Goal: Information Seeking & Learning: Check status

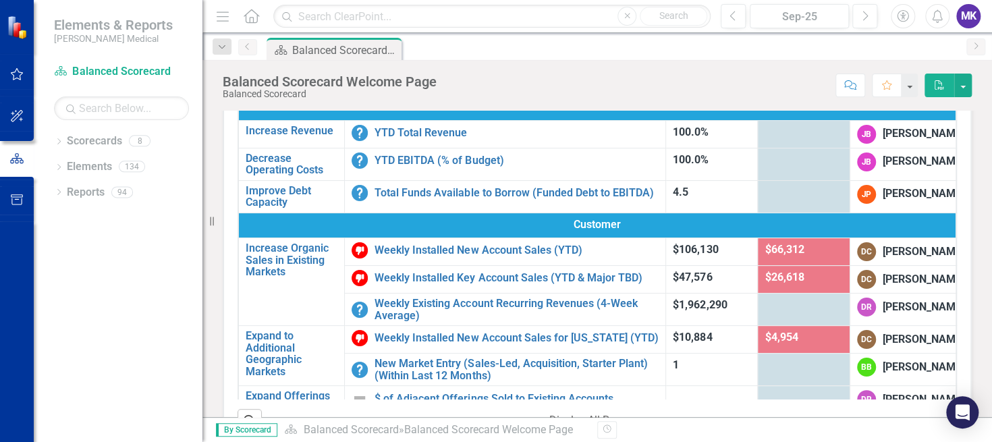
scroll to position [85, 0]
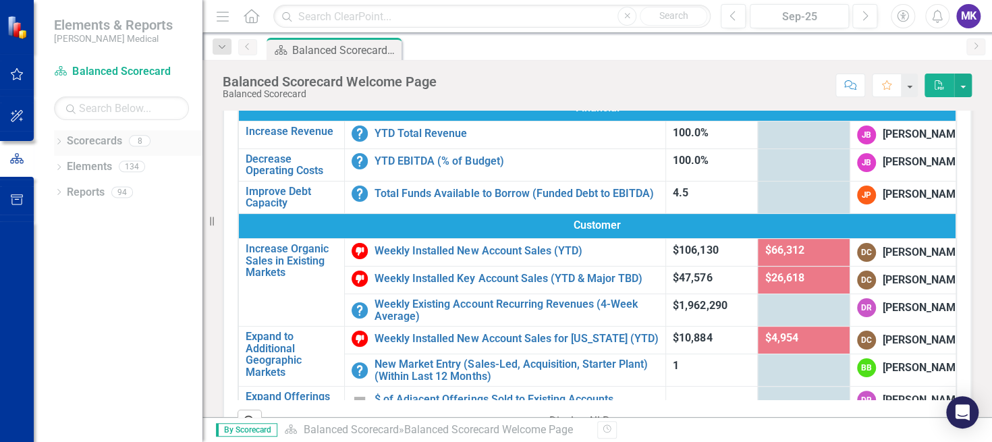
click at [94, 146] on link "Scorecards" at bounding box center [94, 142] width 55 height 16
click at [67, 162] on link "Elements" at bounding box center [89, 167] width 45 height 16
click at [74, 165] on link "Elements" at bounding box center [89, 167] width 45 height 16
click at [89, 143] on link "Scorecards" at bounding box center [94, 142] width 55 height 16
click at [57, 142] on icon "Dropdown" at bounding box center [58, 142] width 9 height 7
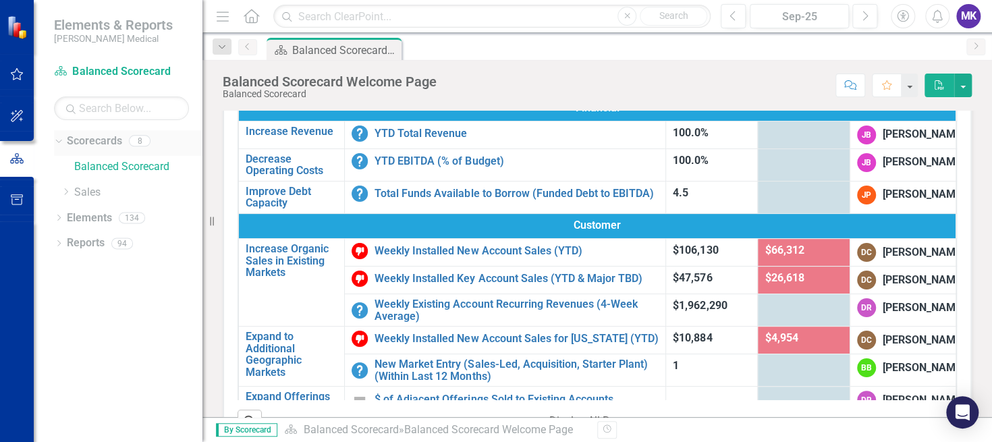
click at [57, 142] on icon "Dropdown" at bounding box center [56, 140] width 7 height 9
click at [57, 142] on icon "Dropdown" at bounding box center [58, 142] width 9 height 7
click at [66, 190] on icon at bounding box center [66, 191] width 3 height 7
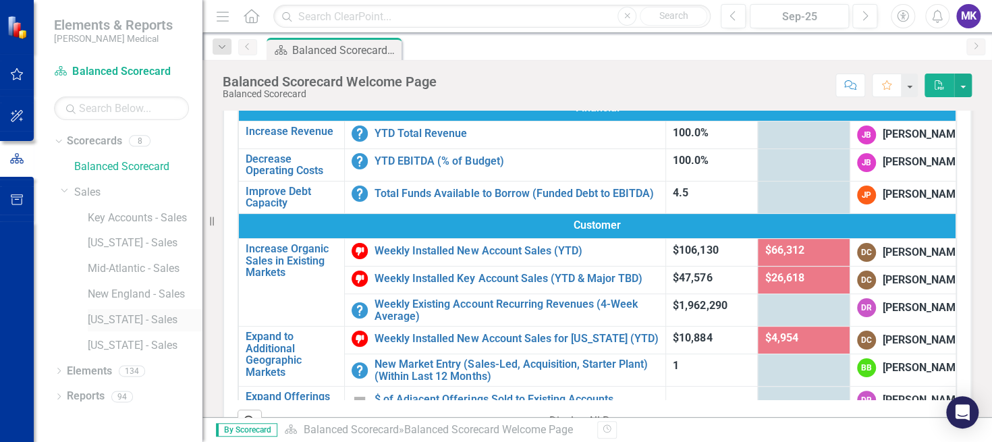
click at [117, 318] on link "[US_STATE] - Sales" at bounding box center [145, 320] width 115 height 16
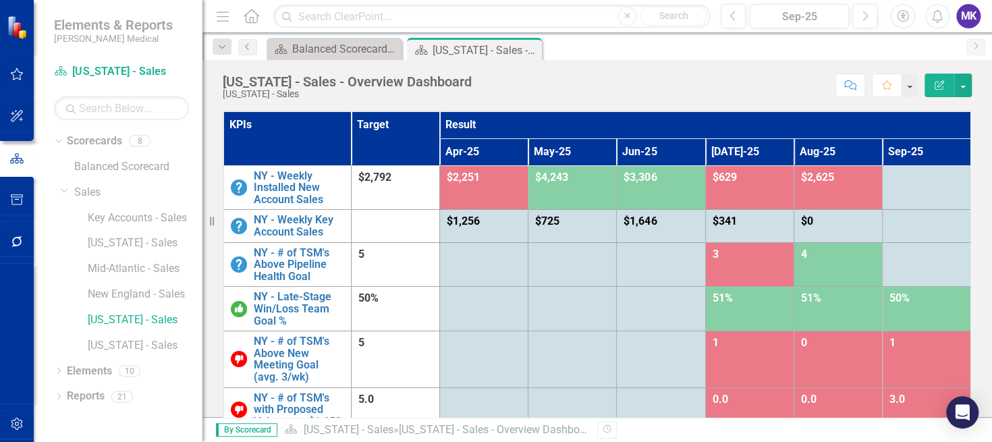
click at [47, 351] on div "Dropdown Scorecards 8 Balanced Scorecard Dropdown Sales Key Accounts - Sales [U…" at bounding box center [118, 286] width 169 height 312
click at [43, 254] on div "Dropdown Scorecards 8 Balanced Scorecard Dropdown Sales Key Accounts - Sales [U…" at bounding box center [118, 286] width 169 height 312
click at [139, 261] on link "Mid-Atlantic - Sales" at bounding box center [145, 269] width 115 height 16
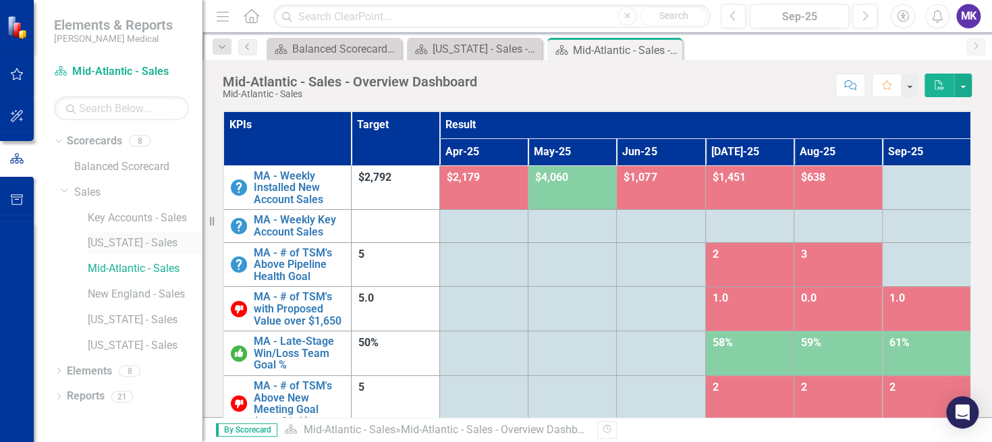
click at [119, 243] on link "[US_STATE] - Sales" at bounding box center [145, 244] width 115 height 16
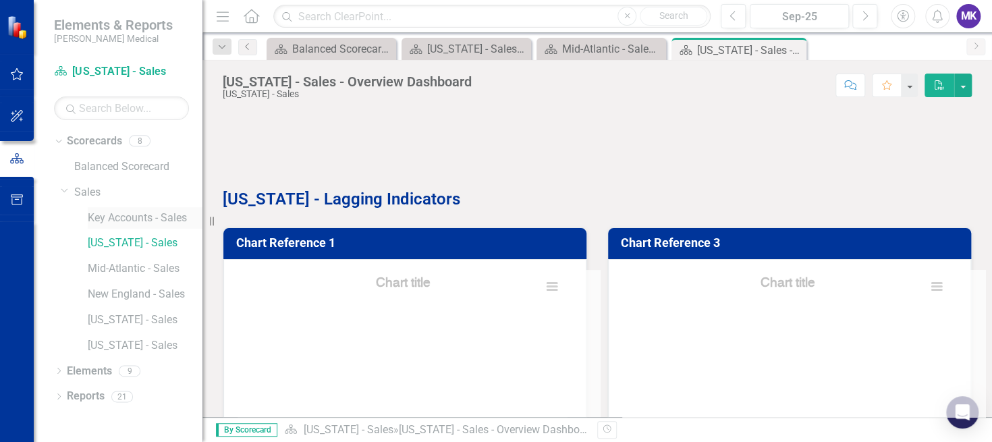
click at [121, 217] on link "Key Accounts - Sales" at bounding box center [145, 219] width 115 height 16
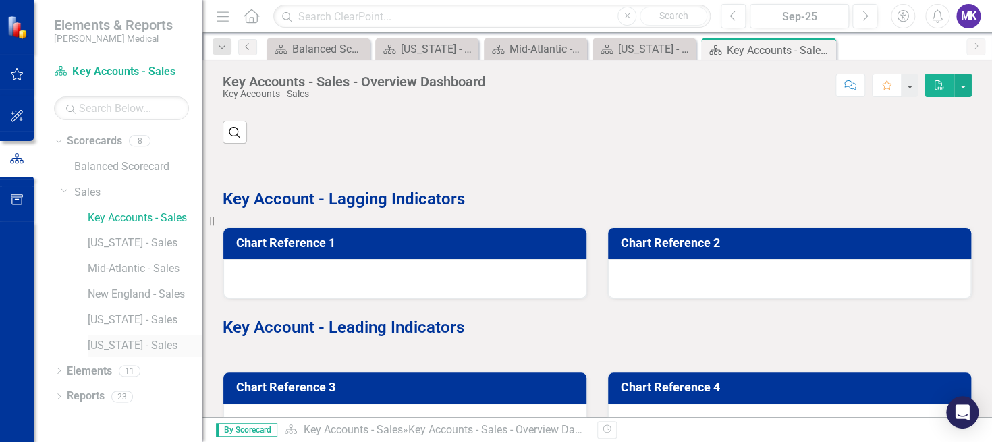
click at [124, 344] on link "[US_STATE] - Sales" at bounding box center [145, 346] width 115 height 16
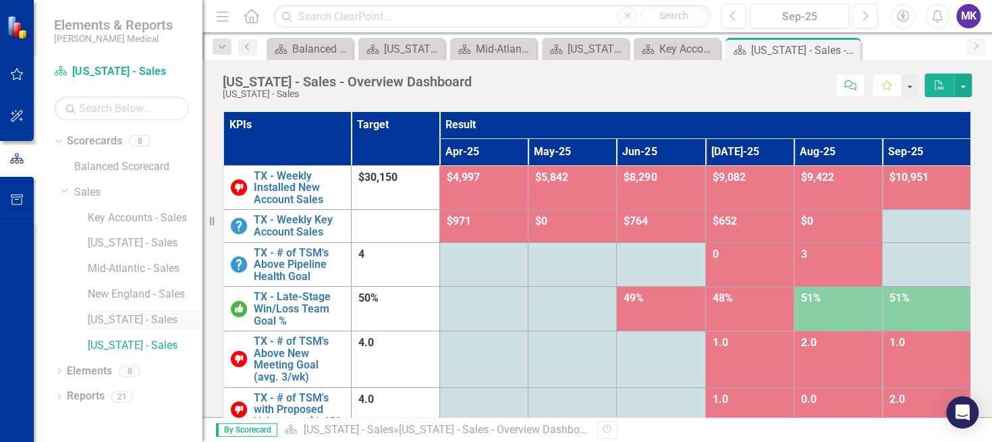
click at [118, 319] on link "[US_STATE] - Sales" at bounding box center [145, 320] width 115 height 16
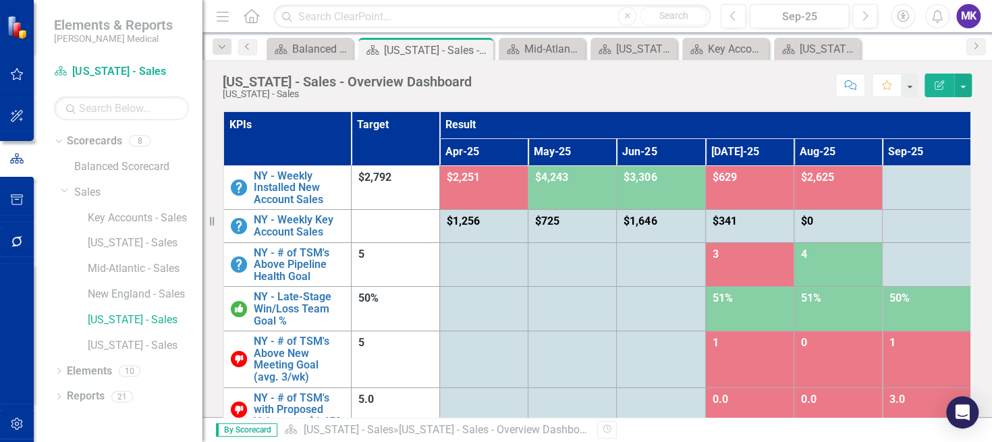
click at [38, 273] on div "Dropdown Scorecards 8 Balanced Scorecard Dropdown Sales Key Accounts - Sales [U…" at bounding box center [118, 286] width 169 height 312
click at [43, 232] on div "Dropdown Scorecards 8 Balanced Scorecard Dropdown Sales Key Accounts - Sales [U…" at bounding box center [118, 286] width 169 height 312
click at [61, 322] on div "Balanced Scorecard Dropdown Sales Key Accounts - Sales [US_STATE] - Sales Mid-A…" at bounding box center [132, 258] width 142 height 204
click at [103, 319] on link "[US_STATE] - Sales" at bounding box center [145, 320] width 115 height 16
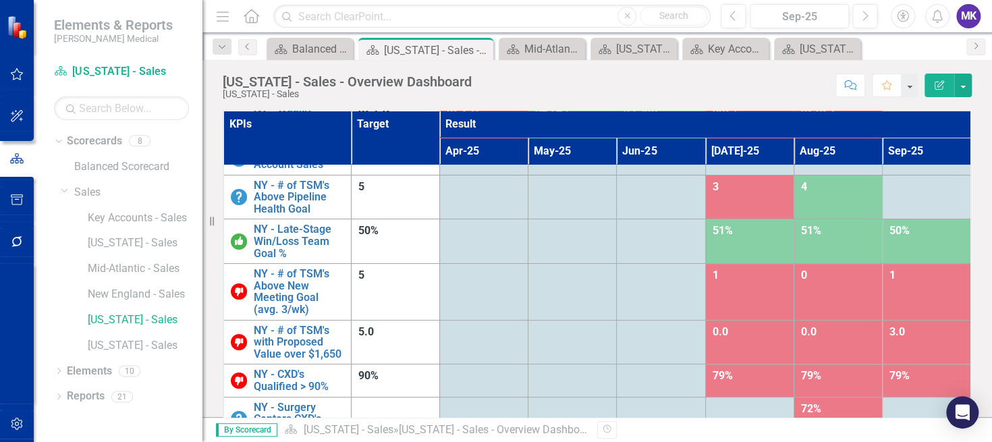
click at [54, 325] on div "Dropdown Scorecards 8 Balanced Scorecard Dropdown Sales Key Accounts - Sales [U…" at bounding box center [128, 245] width 148 height 230
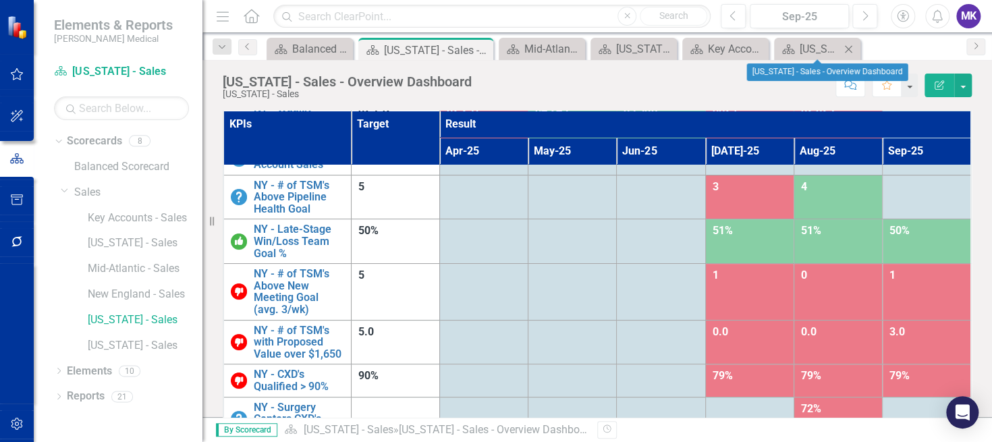
click at [848, 51] on icon "Close" at bounding box center [848, 49] width 13 height 11
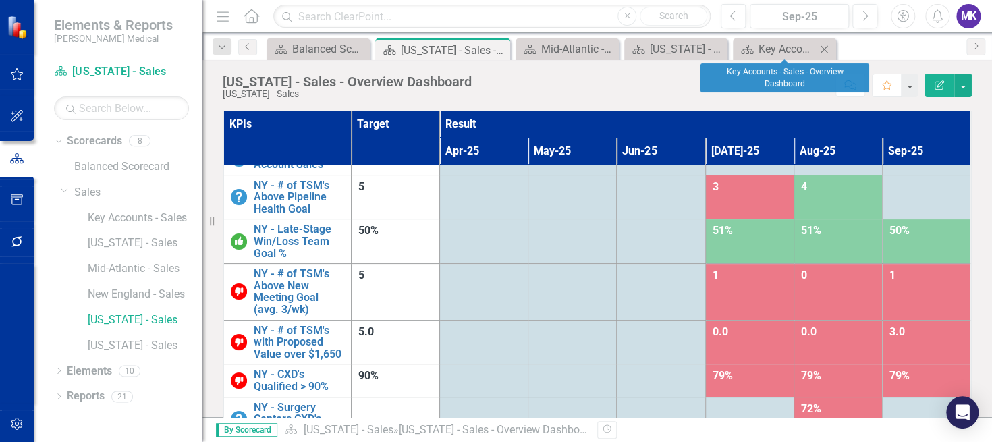
click at [823, 44] on icon "Close" at bounding box center [823, 49] width 13 height 11
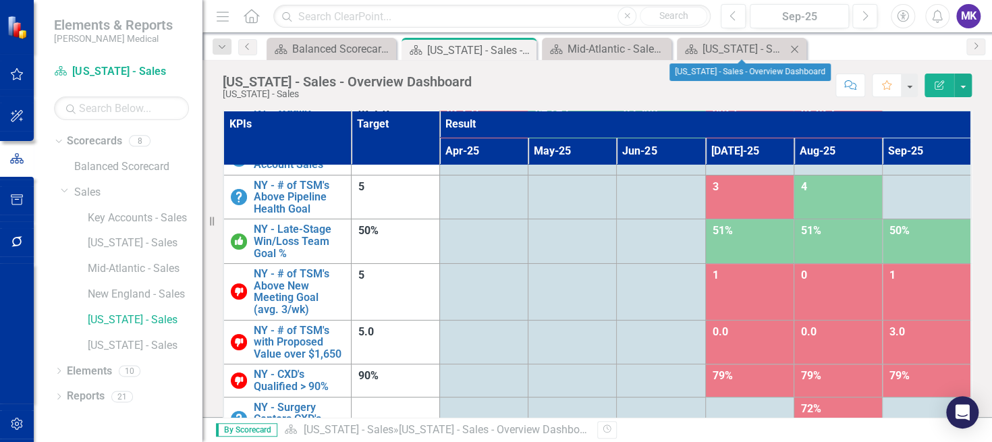
click at [794, 47] on icon "Close" at bounding box center [794, 49] width 13 height 11
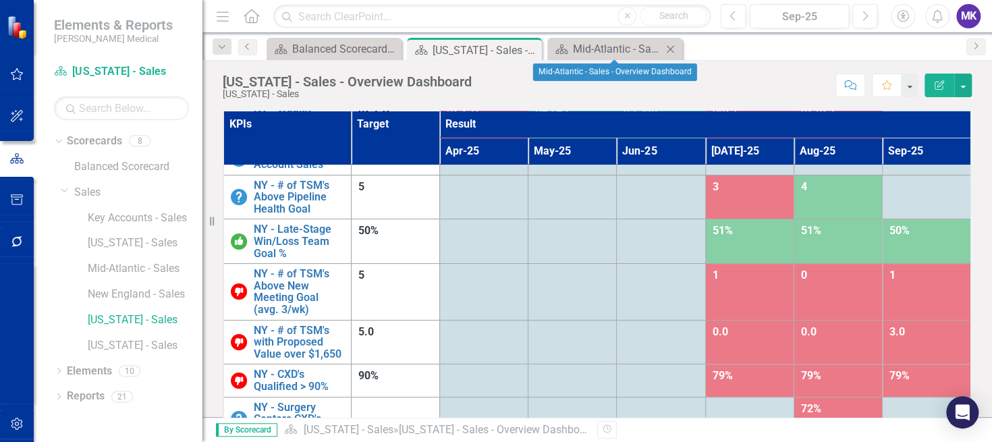
click at [675, 47] on icon "Close" at bounding box center [669, 49] width 13 height 11
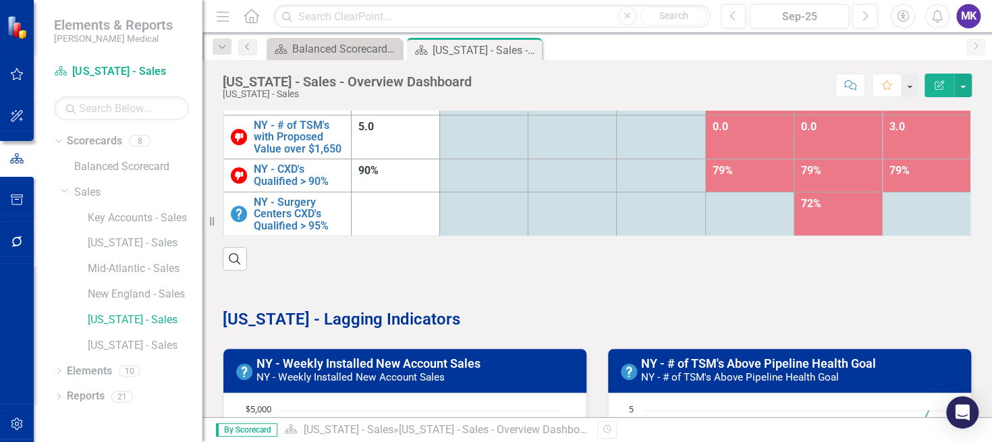
scroll to position [205, 0]
click at [964, 87] on button "button" at bounding box center [963, 86] width 18 height 24
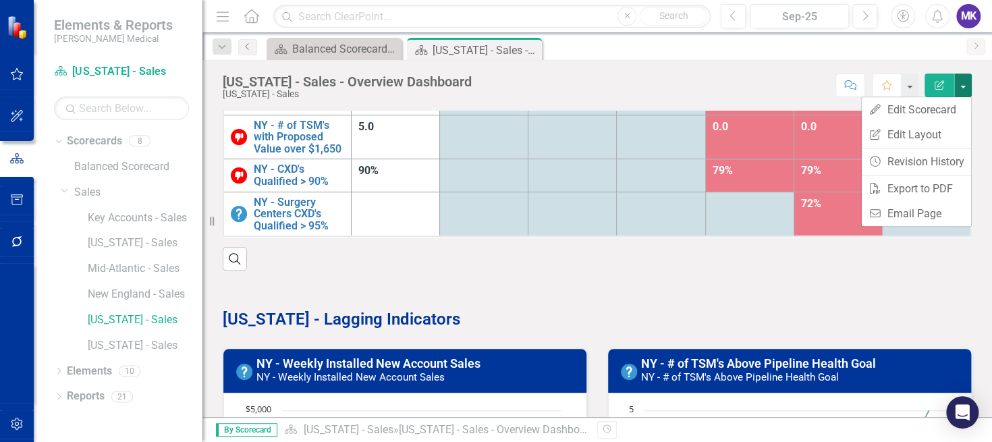
click at [964, 86] on button "button" at bounding box center [963, 86] width 18 height 24
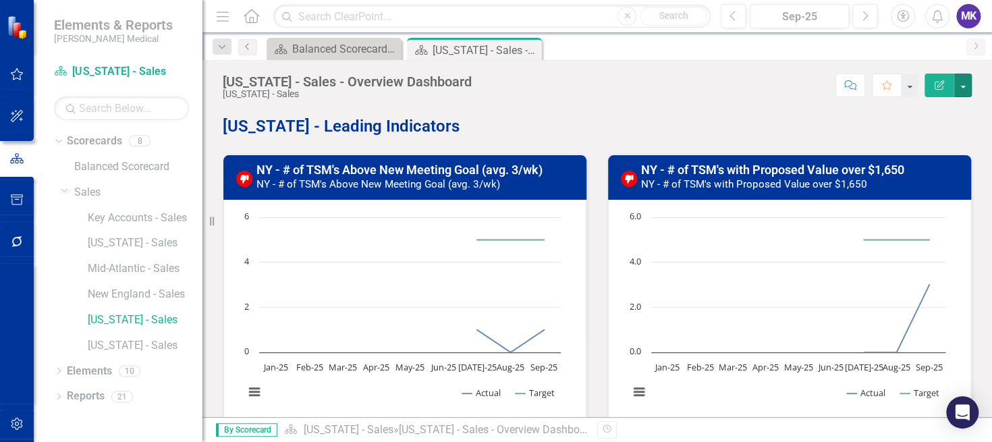
scroll to position [748, 0]
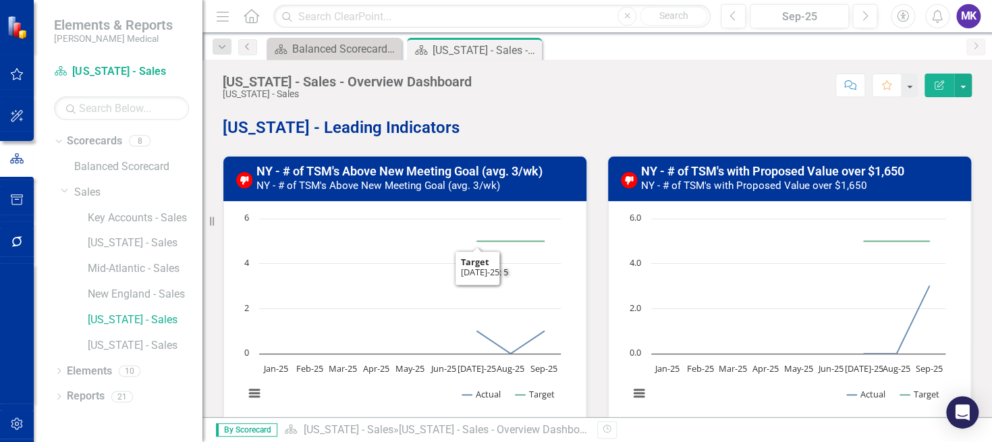
click at [442, 175] on h3 "NY - # of TSM's Above New Meeting Goal (avg. 3/wk) NY - # of TSM's Above New Me…" at bounding box center [417, 178] width 322 height 27
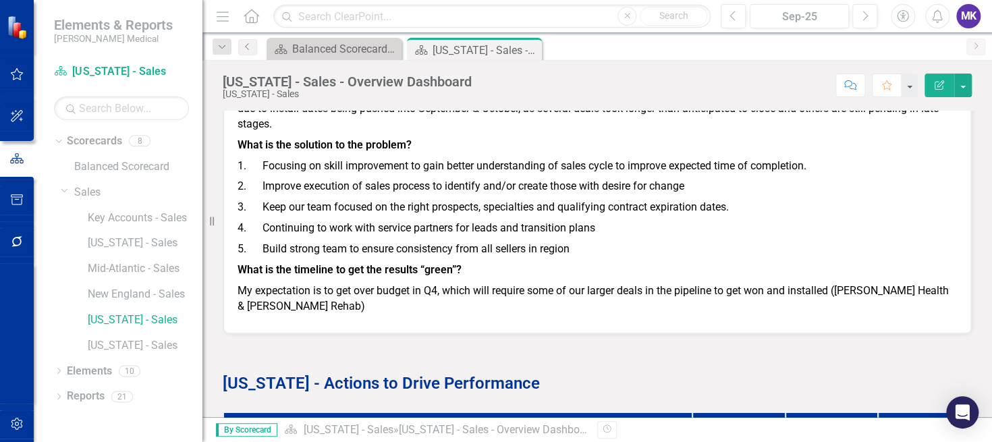
scroll to position [2014, 0]
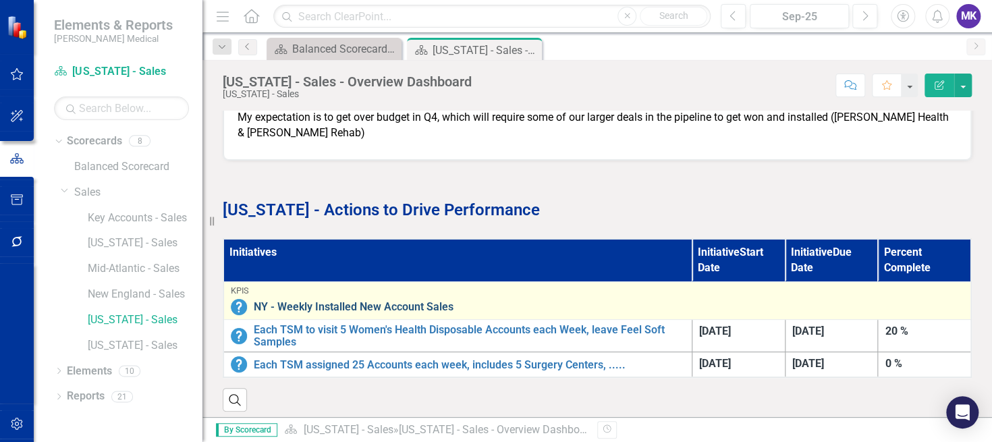
click at [320, 301] on link "NY - Weekly Installed New Account Sales" at bounding box center [609, 307] width 710 height 12
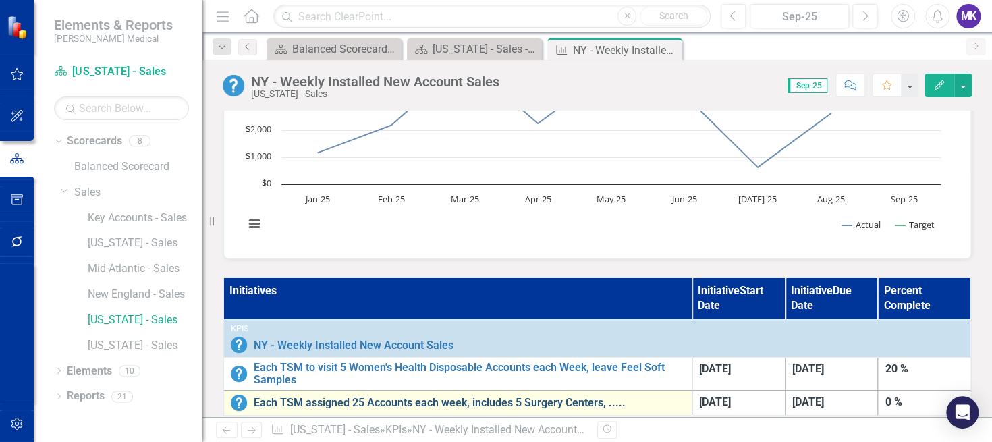
scroll to position [192, 0]
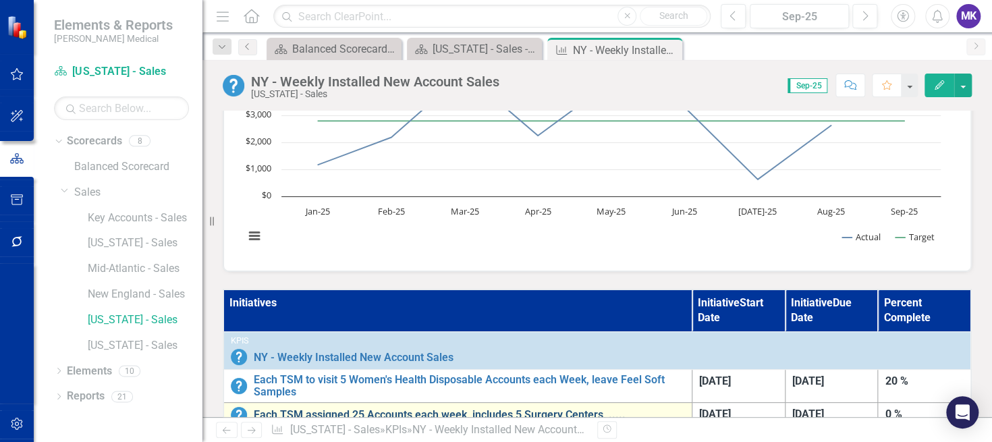
click at [474, 311] on th "Initiatives" at bounding box center [457, 311] width 468 height 43
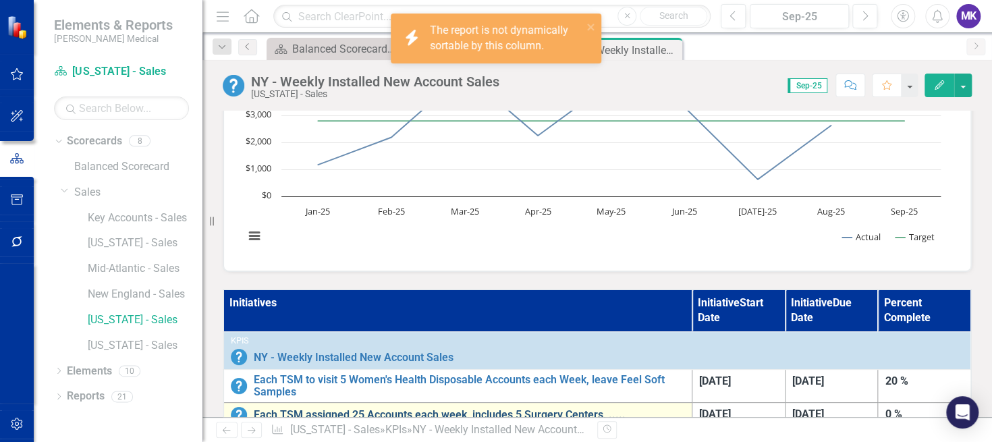
click at [474, 311] on th "Initiatives" at bounding box center [457, 311] width 468 height 43
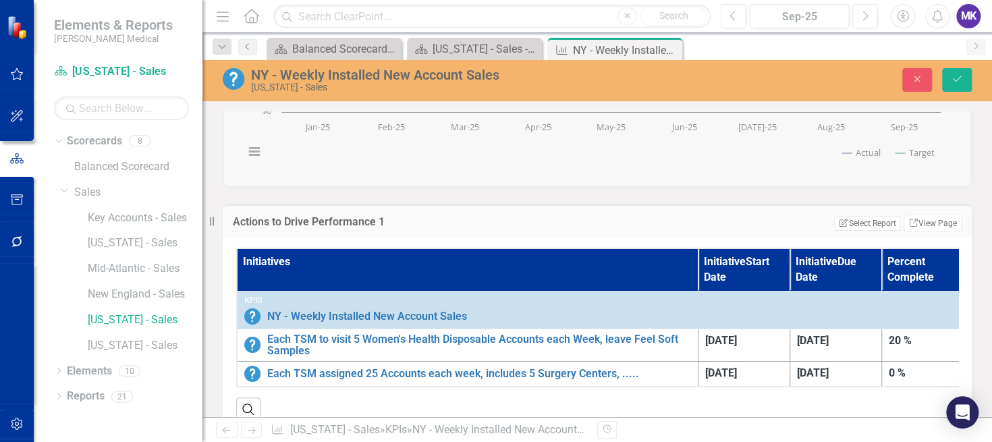
scroll to position [221, 0]
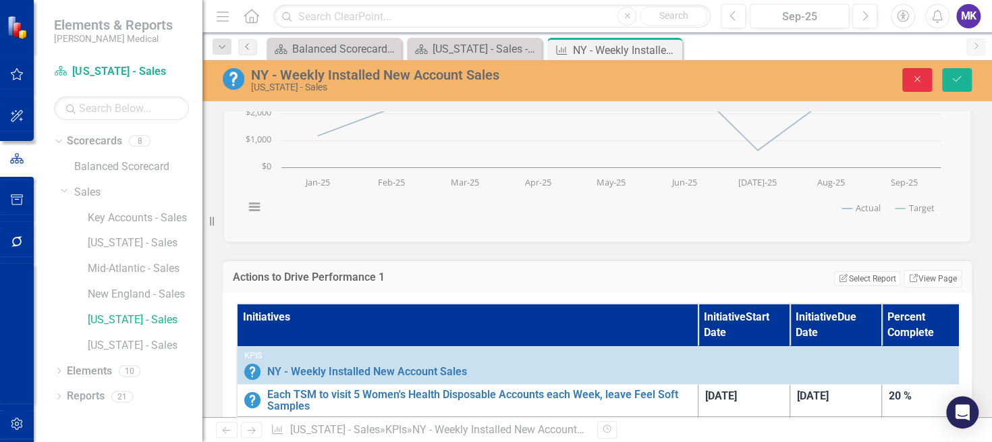
click at [920, 84] on icon "Close" at bounding box center [917, 78] width 12 height 9
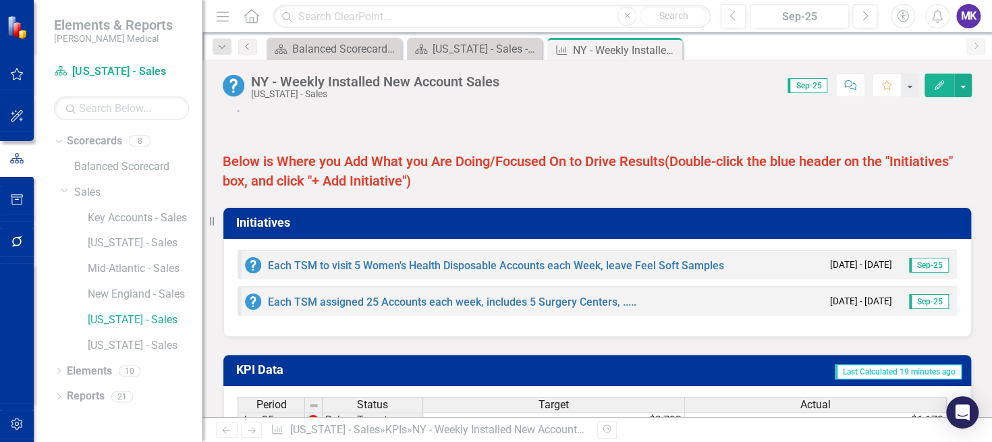
scroll to position [1142, 0]
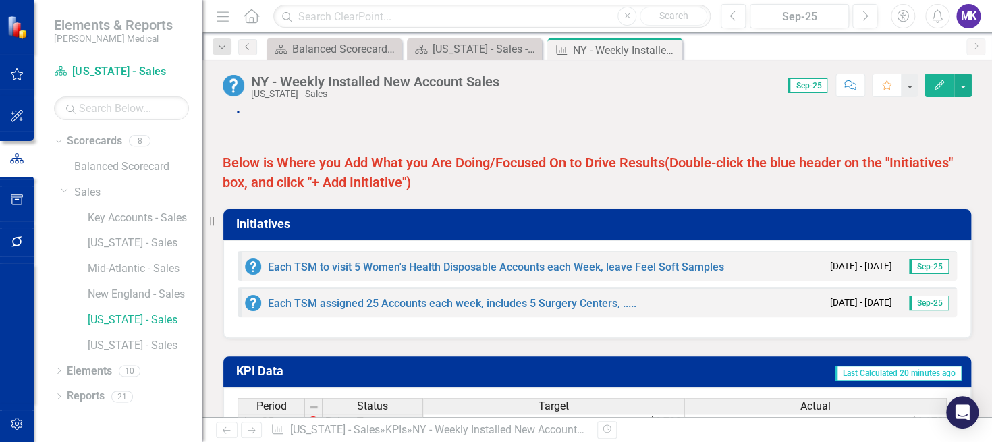
click at [120, 429] on div "Dropdown Scorecards 8 Balanced Scorecard Dropdown Sales Key Accounts - Sales [U…" at bounding box center [118, 286] width 169 height 312
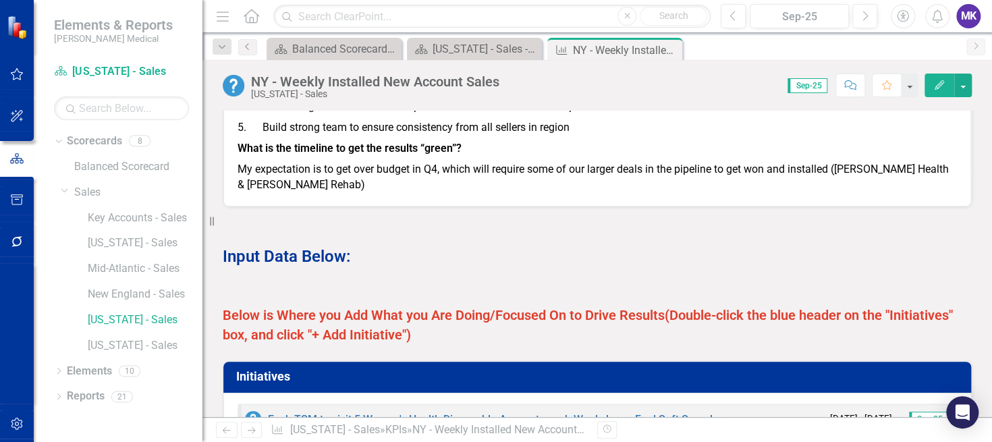
scroll to position [736, 0]
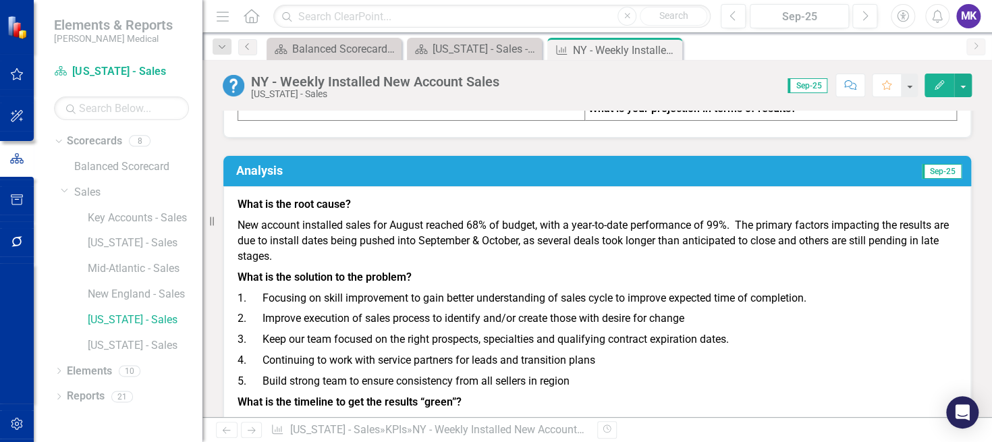
click at [659, 169] on td "Sep-25" at bounding box center [792, 173] width 341 height 24
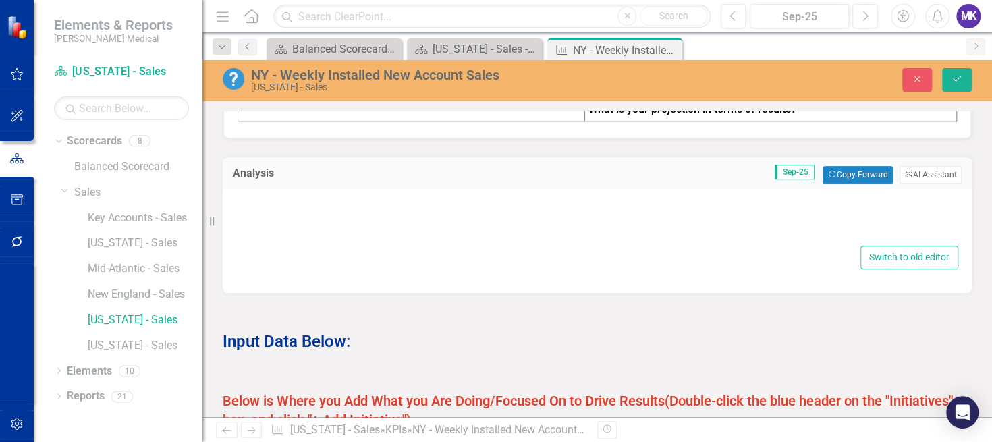
type textarea "<p><strong>What is the root cause?</strong></p> <p>New account installed sales …"
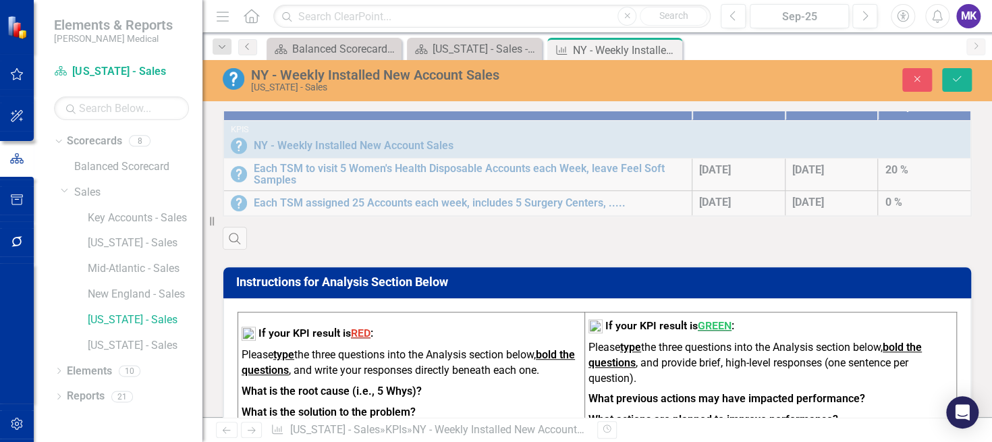
scroll to position [404, 0]
click at [912, 84] on button "Close" at bounding box center [917, 80] width 30 height 24
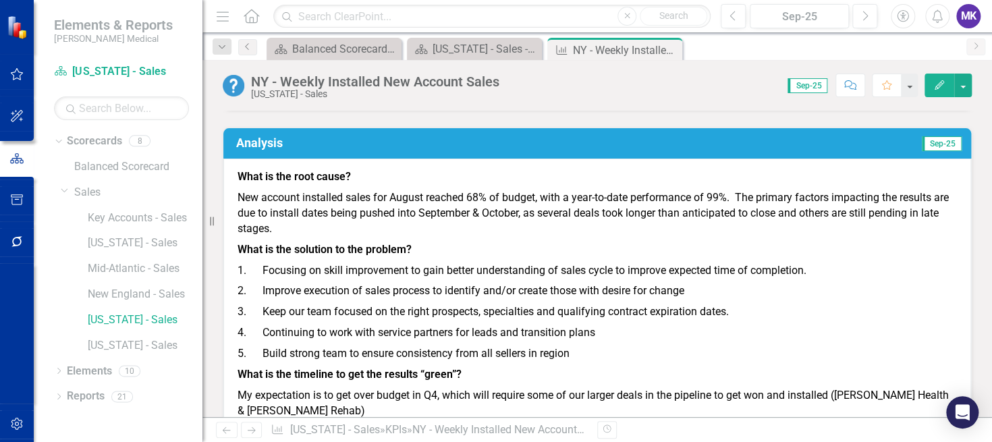
scroll to position [764, 0]
